Goal: Task Accomplishment & Management: Use online tool/utility

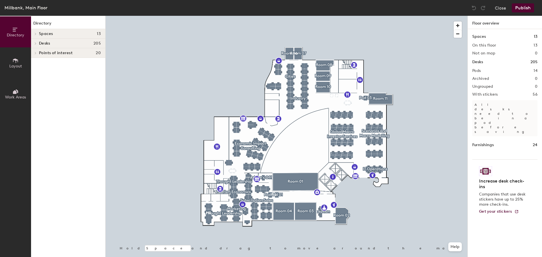
click at [35, 35] on div at bounding box center [34, 33] width 7 height 9
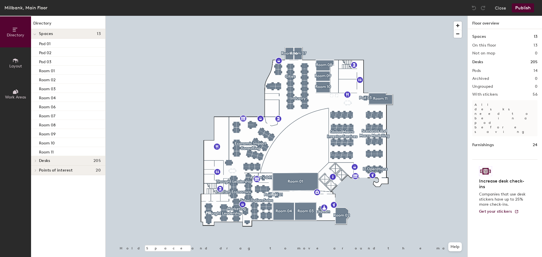
click at [35, 35] on icon at bounding box center [34, 34] width 3 height 2
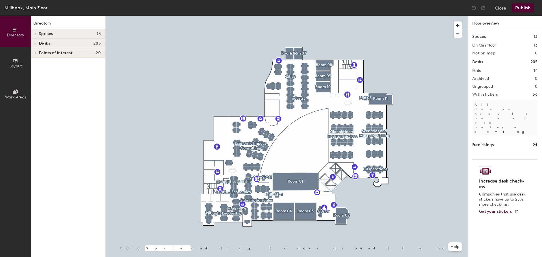
click at [32, 42] on div at bounding box center [35, 43] width 6 height 3
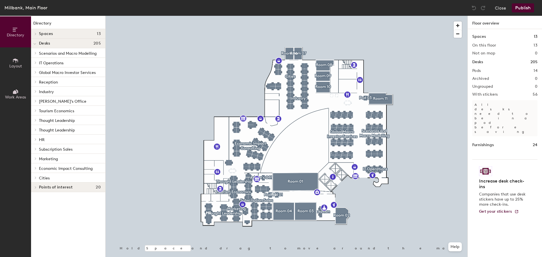
click at [32, 42] on div at bounding box center [34, 43] width 7 height 9
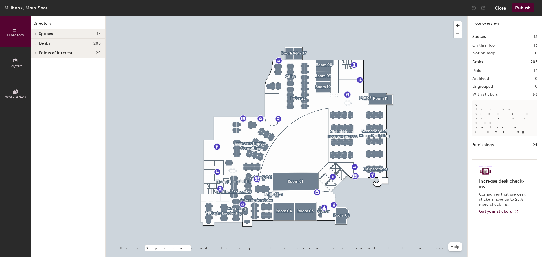
click at [497, 8] on button "Close" at bounding box center [500, 7] width 11 height 9
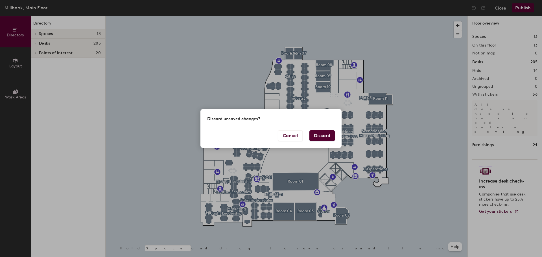
click at [323, 136] on button "Discard" at bounding box center [321, 135] width 25 height 11
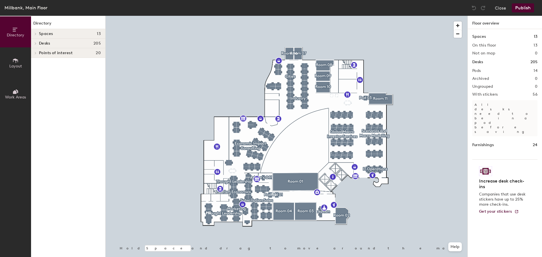
click at [12, 60] on button "Layout" at bounding box center [15, 62] width 31 height 31
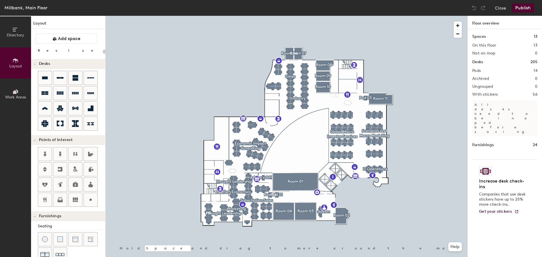
click at [13, 31] on icon at bounding box center [15, 30] width 6 height 6
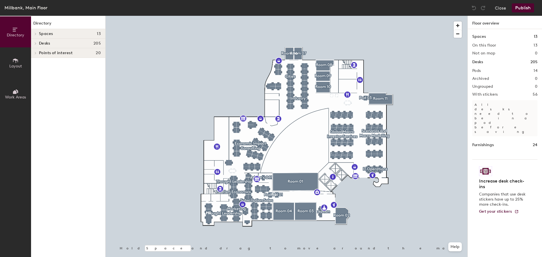
click at [18, 90] on icon at bounding box center [15, 92] width 6 height 6
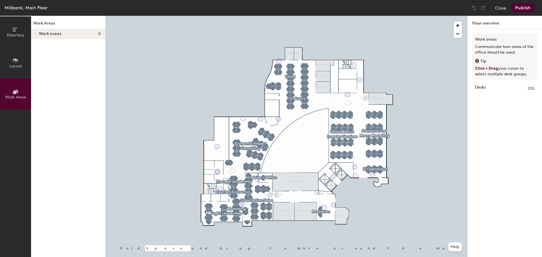
click at [18, 30] on icon at bounding box center [15, 30] width 6 height 6
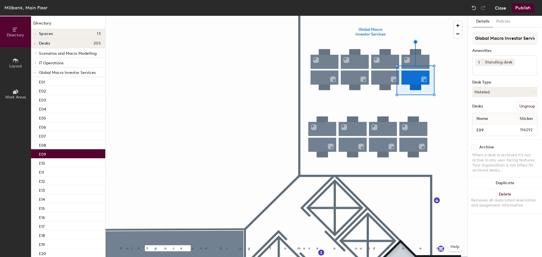
click at [497, 9] on button "Close" at bounding box center [500, 7] width 11 height 9
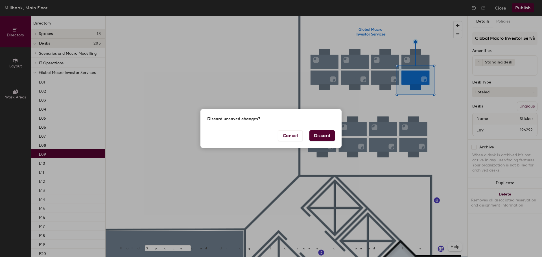
click at [309, 135] on div "Cancel Discard" at bounding box center [270, 139] width 141 height 18
click at [313, 135] on button "Discard" at bounding box center [321, 135] width 25 height 11
